Goal: Information Seeking & Learning: Find specific fact

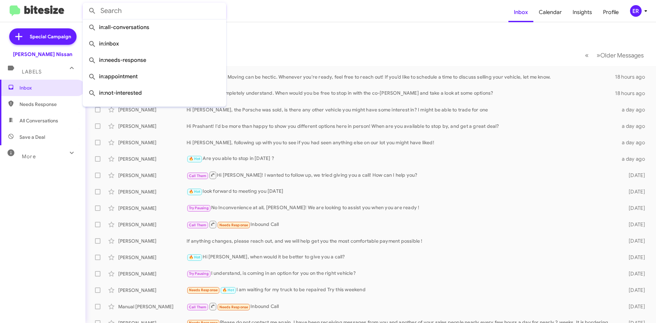
click at [124, 4] on input "text" at bounding box center [155, 11] width 144 height 16
paste input "(409) 225-8220"
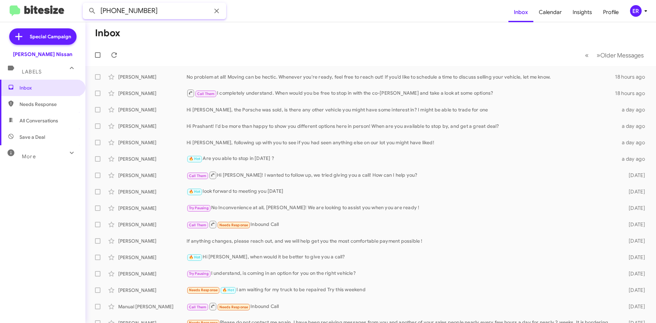
click at [133, 9] on input "(409) 225-8220" at bounding box center [155, 11] width 144 height 16
type input "4092258220"
click at [85, 4] on button at bounding box center [92, 11] width 14 height 14
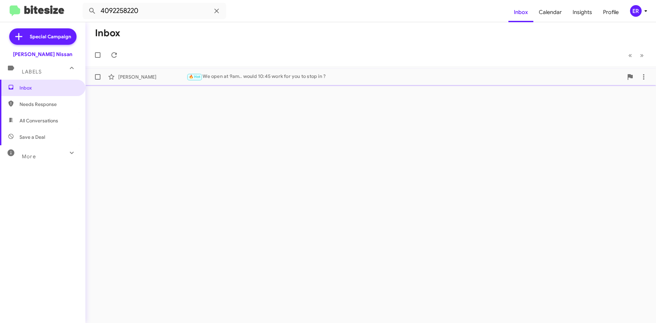
click at [242, 70] on div "Trent Carr 🔥 Hot We open at 9am.. would 10:45 work for you to stop in ? 4 days …" at bounding box center [371, 77] width 560 height 14
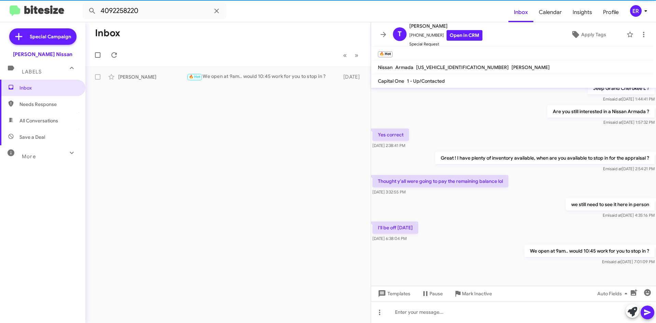
scroll to position [308, 0]
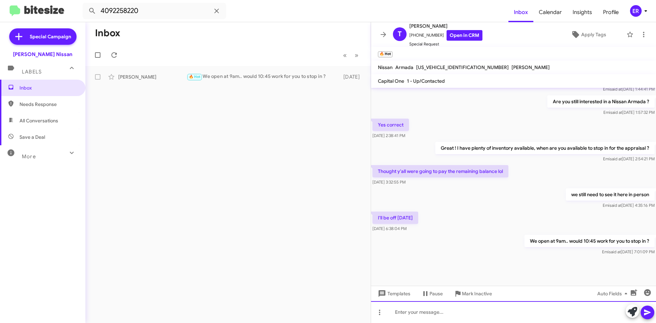
click at [484, 314] on div at bounding box center [513, 312] width 285 height 22
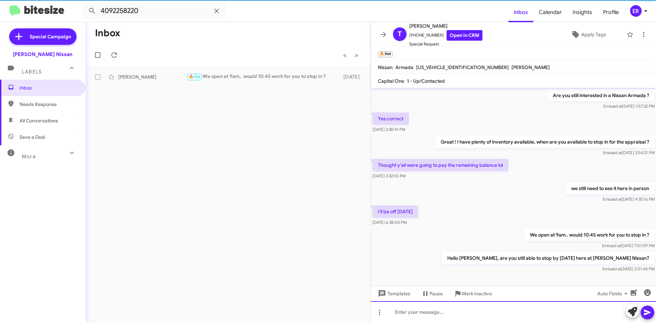
scroll to position [333, 0]
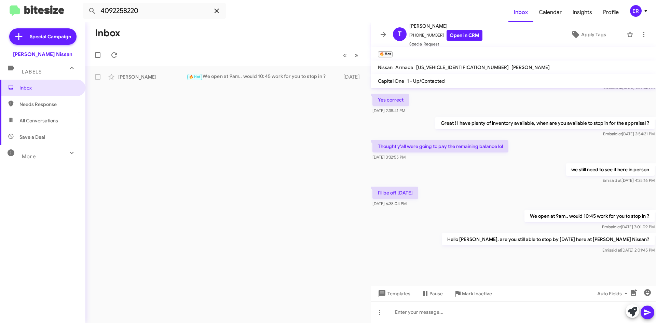
click at [215, 10] on icon at bounding box center [216, 11] width 4 height 4
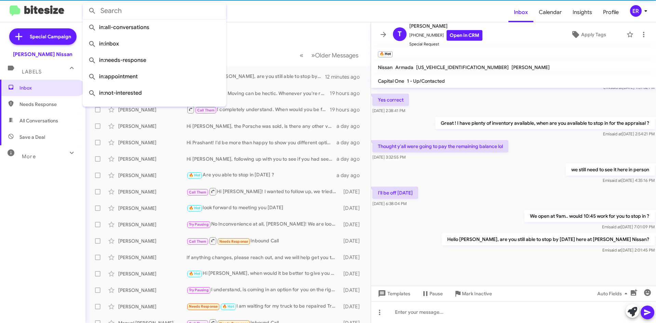
click at [267, 21] on mat-toolbar "Inbox Calendar Insights Profile ER" at bounding box center [328, 11] width 656 height 22
